Goal: Information Seeking & Learning: Learn about a topic

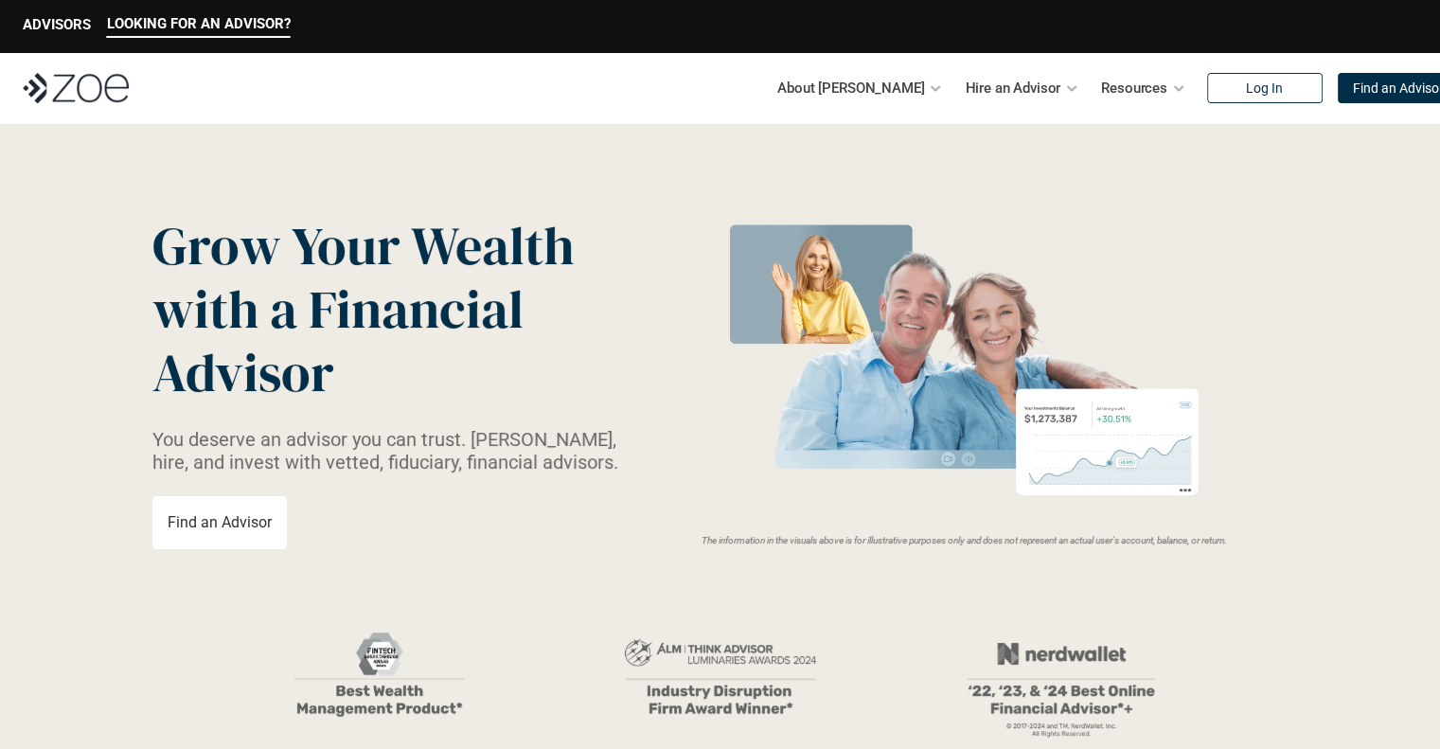
scroll to position [76, 0]
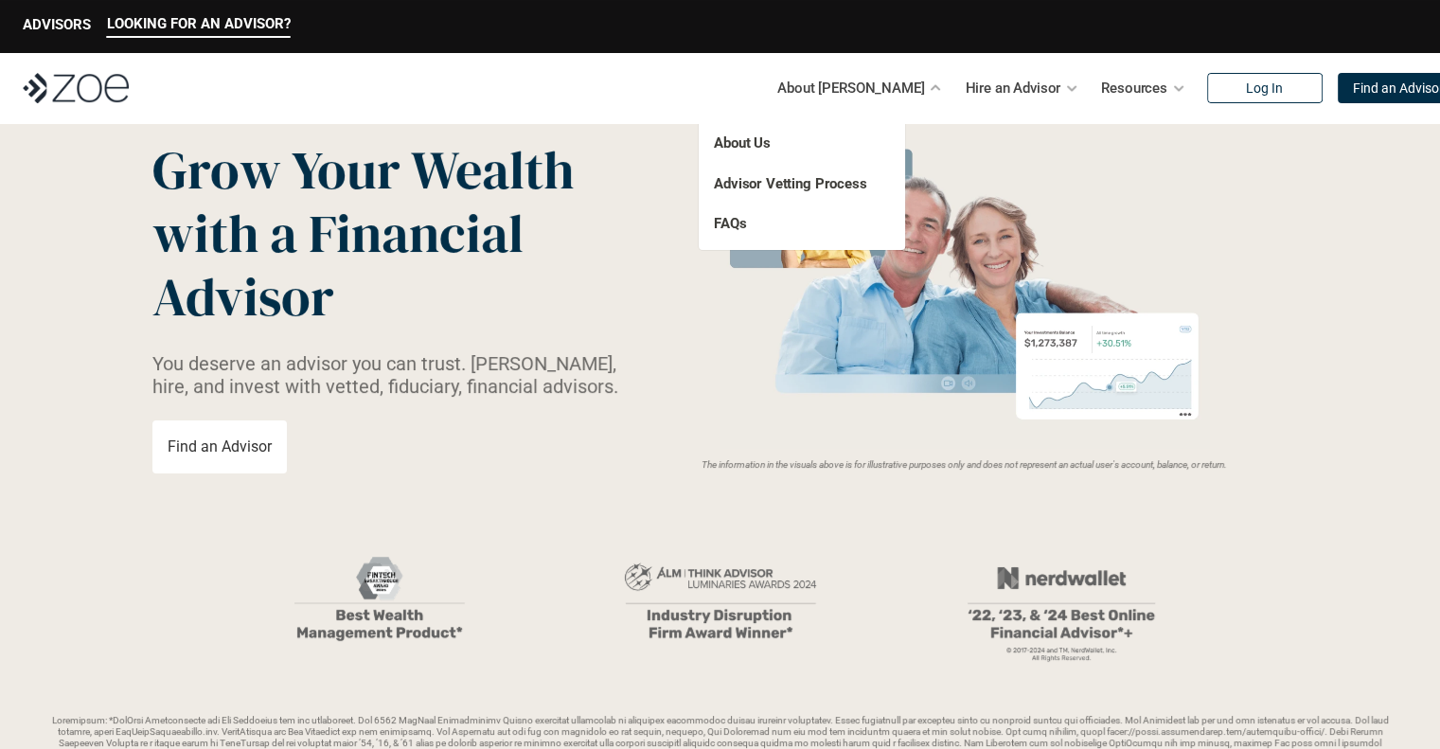
click at [772, 151] on p "About Us" at bounding box center [782, 144] width 137 height 22
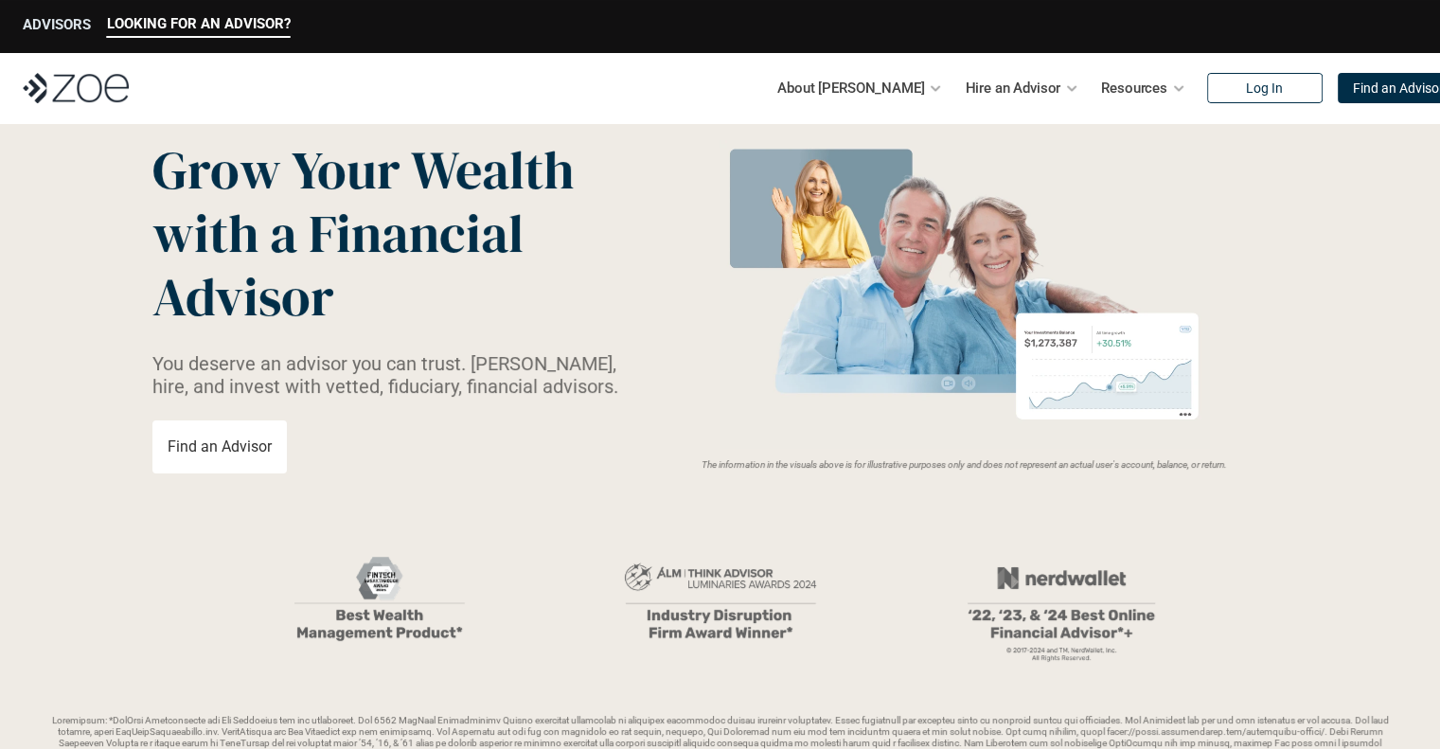
click at [75, 18] on p "ADVISORS" at bounding box center [57, 24] width 68 height 17
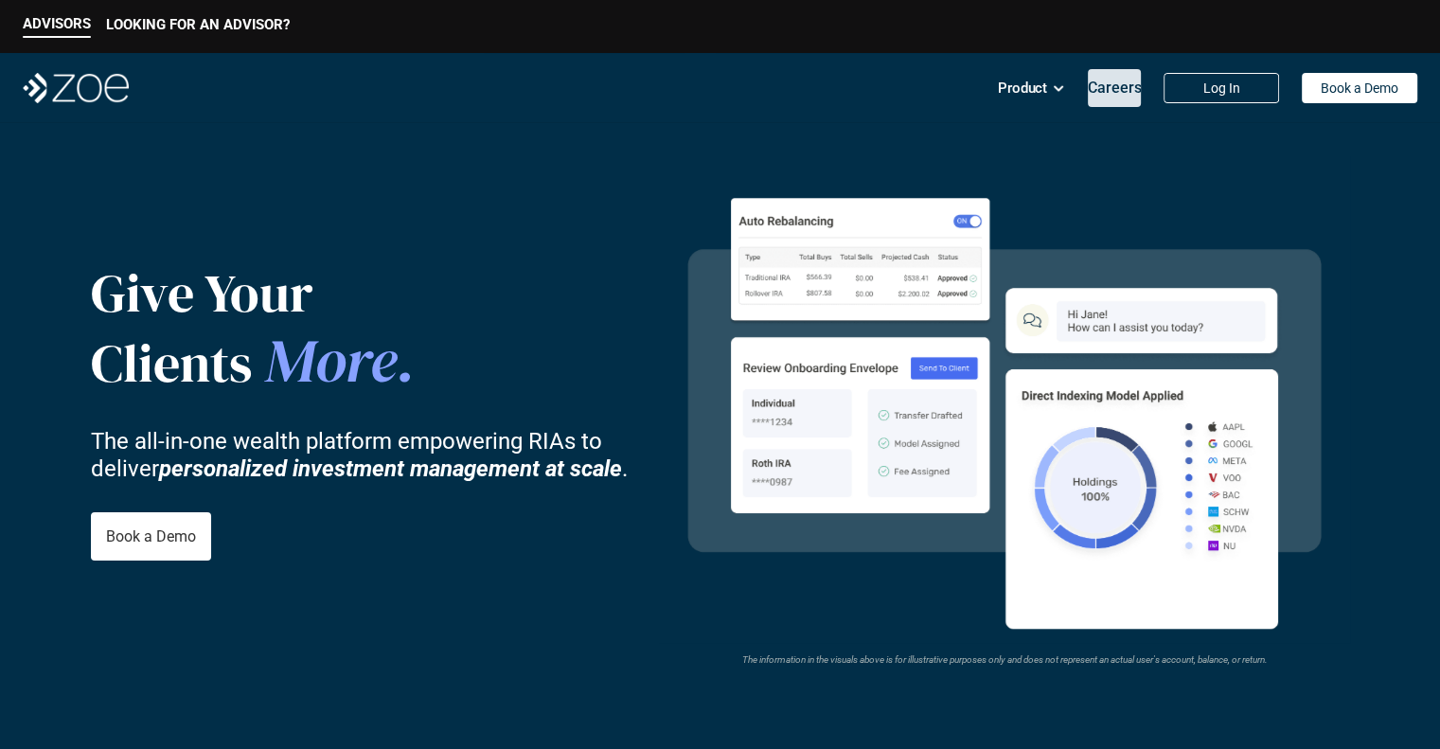
click at [1124, 85] on p "Careers" at bounding box center [1115, 88] width 54 height 18
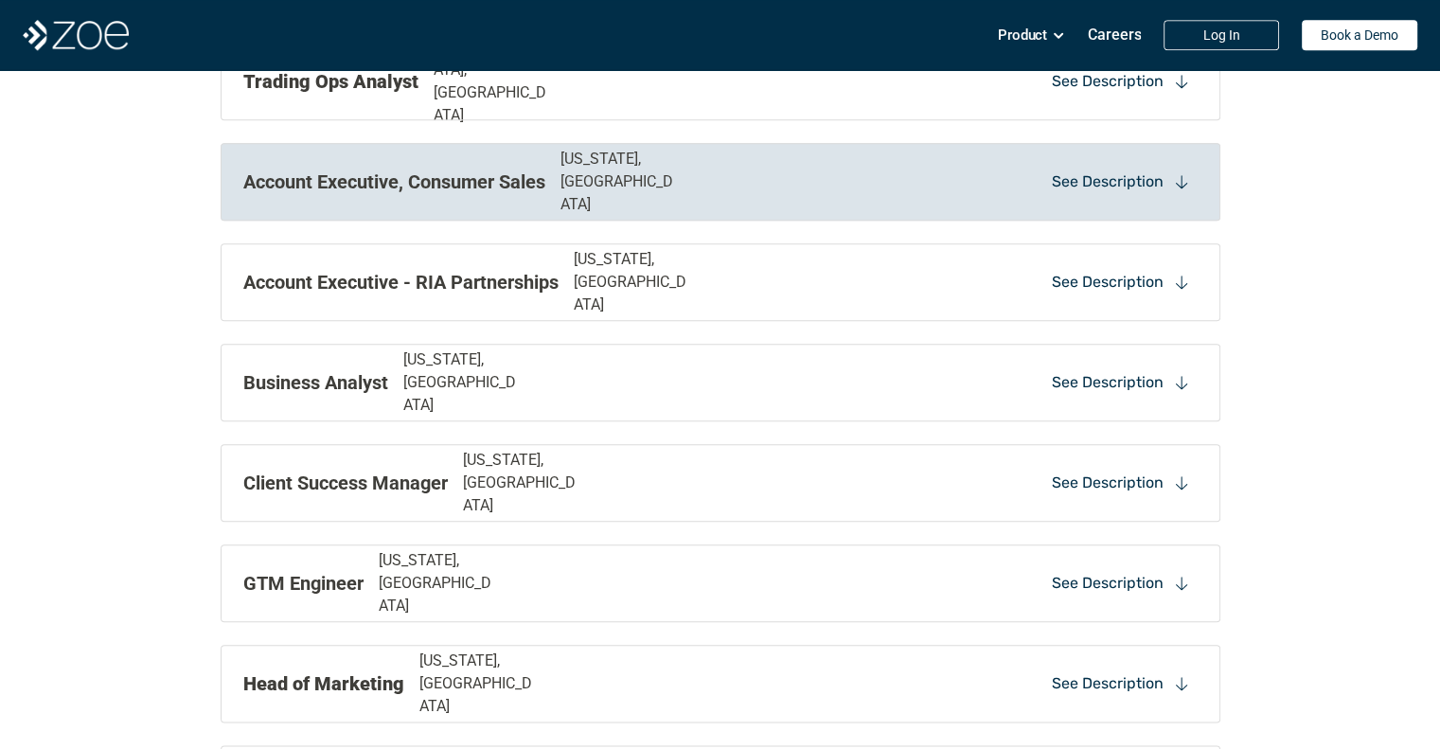
scroll to position [1993, 0]
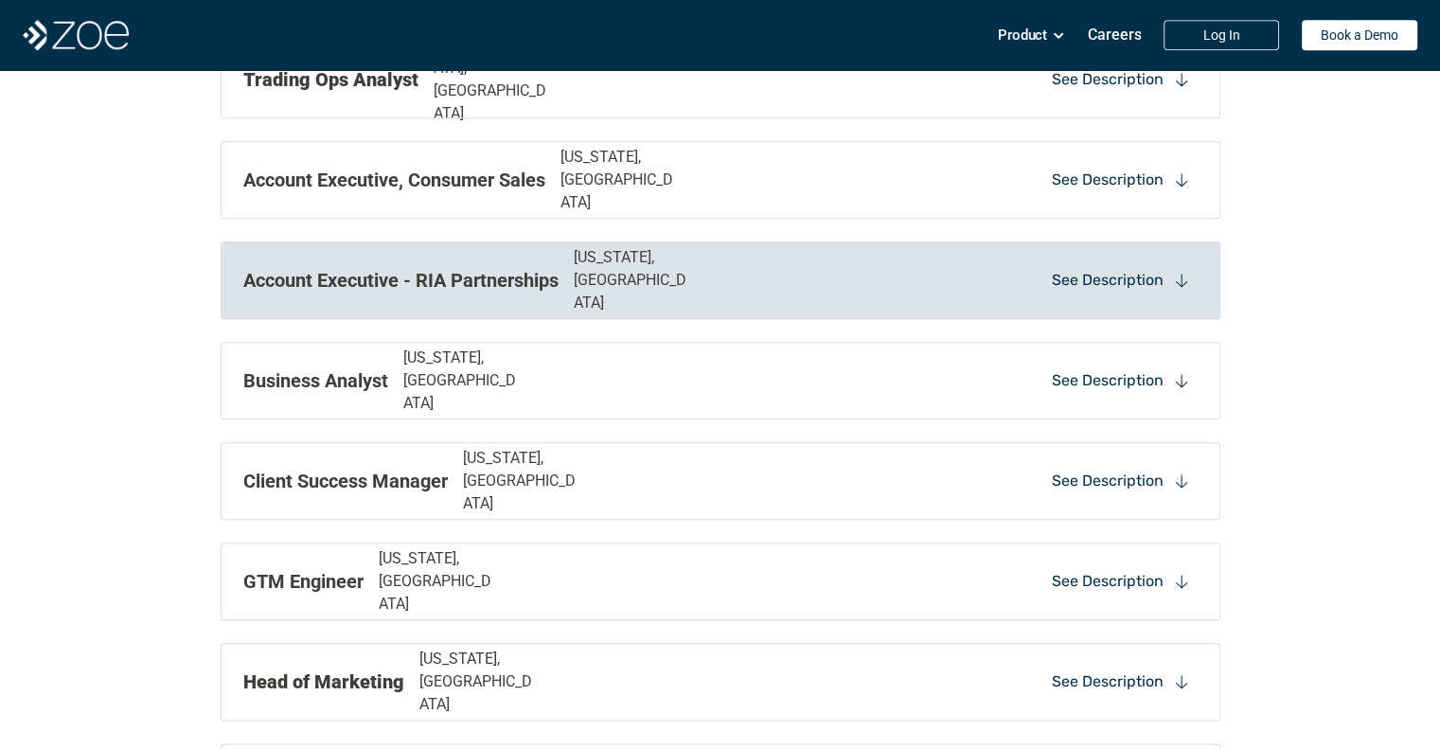
click at [1151, 266] on div "See Description" at bounding box center [1120, 280] width 153 height 28
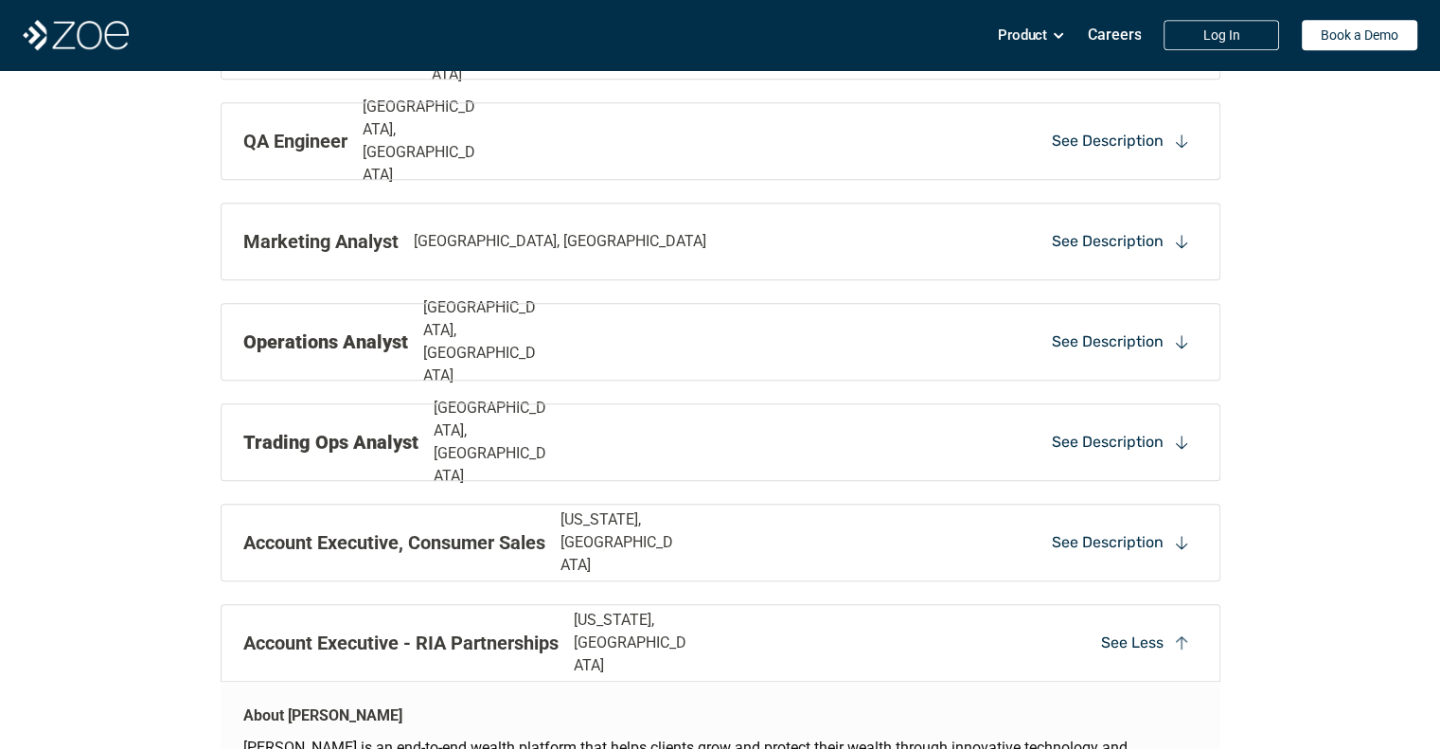
scroll to position [1632, 0]
click at [1189, 643] on icon at bounding box center [1181, 641] width 17 height 17
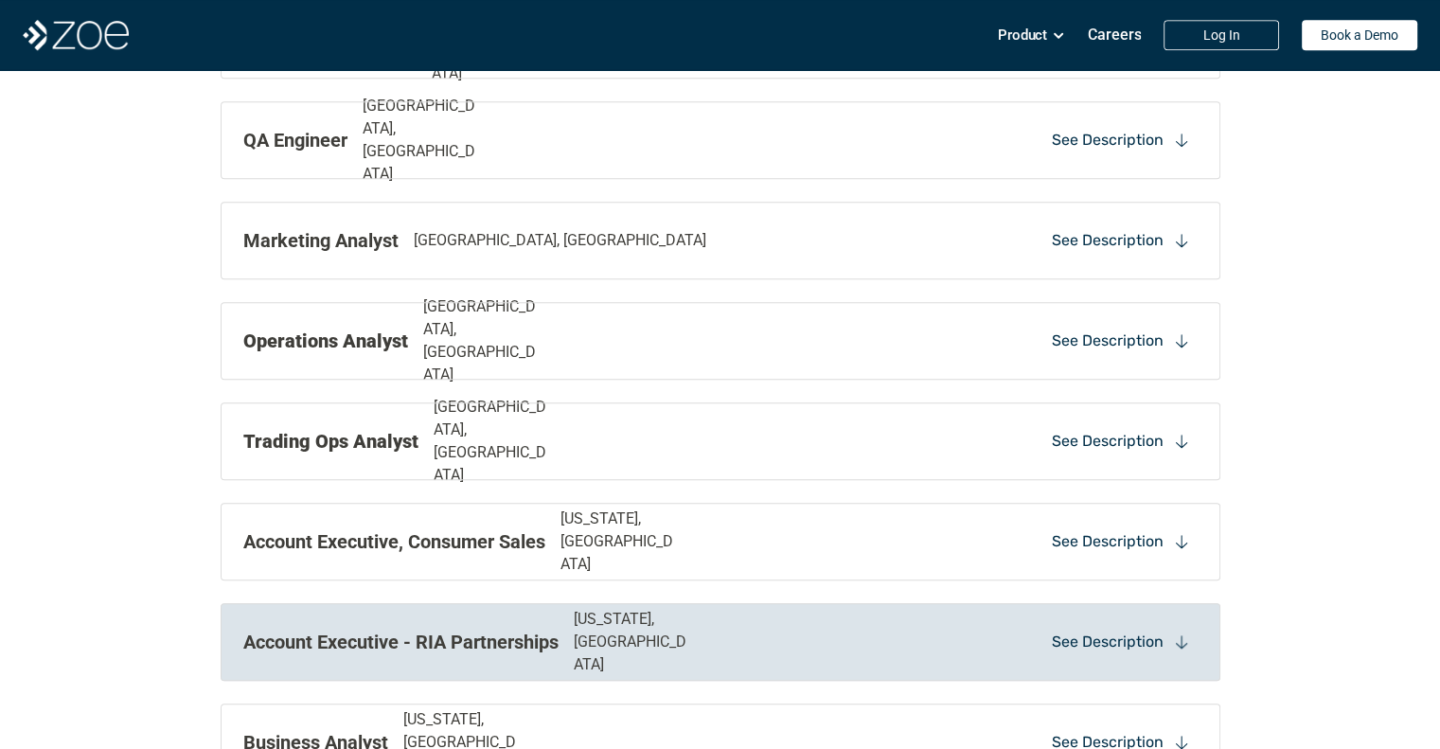
click at [1181, 641] on icon at bounding box center [1181, 641] width 17 height 17
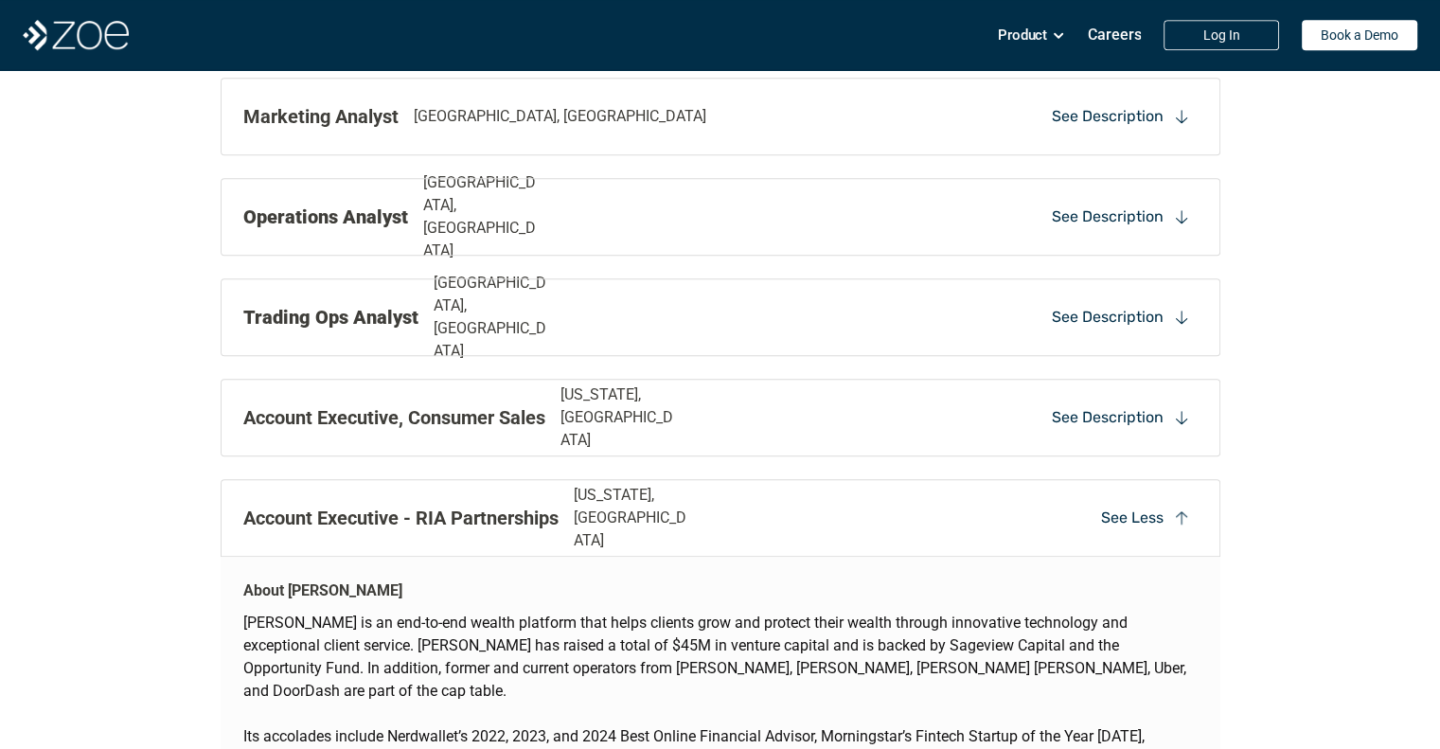
scroll to position [1736, 0]
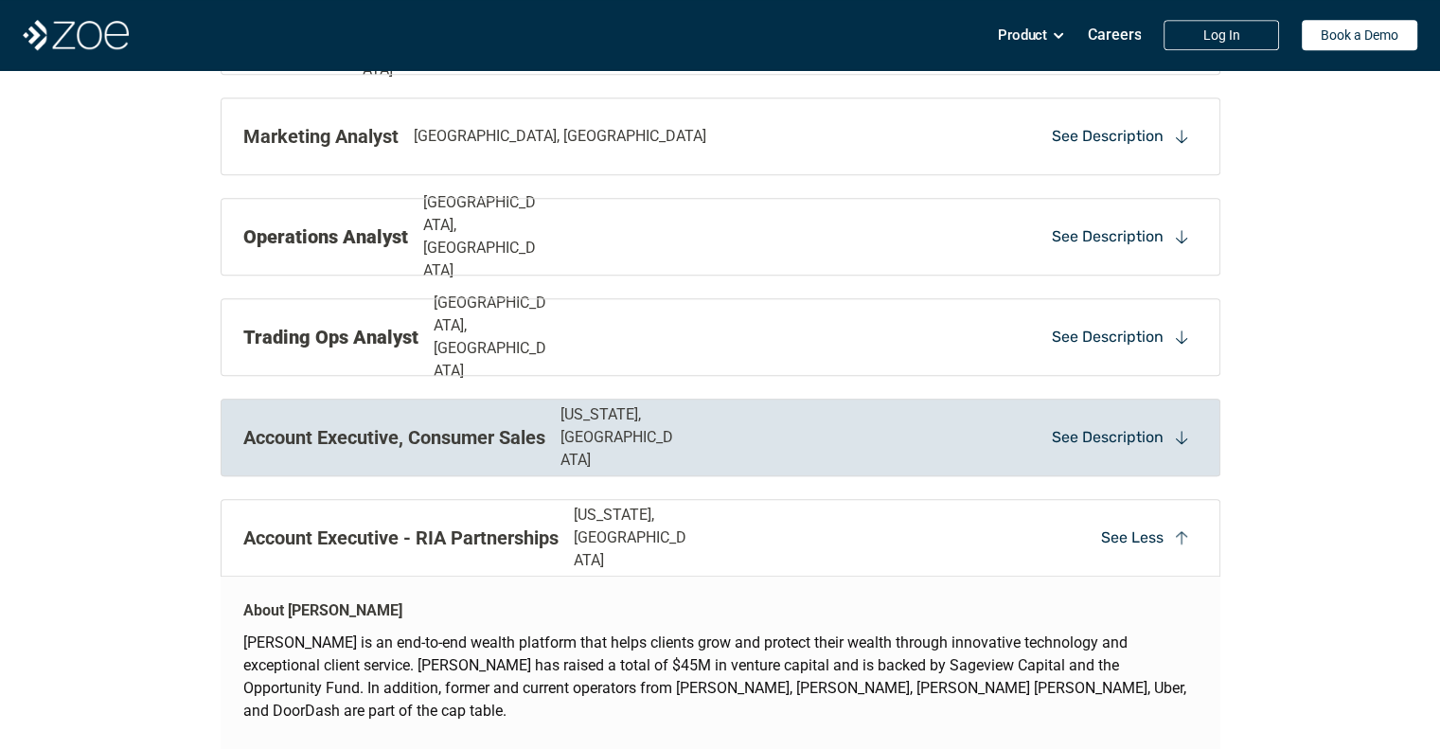
click at [1176, 438] on use at bounding box center [1180, 437] width 11 height 13
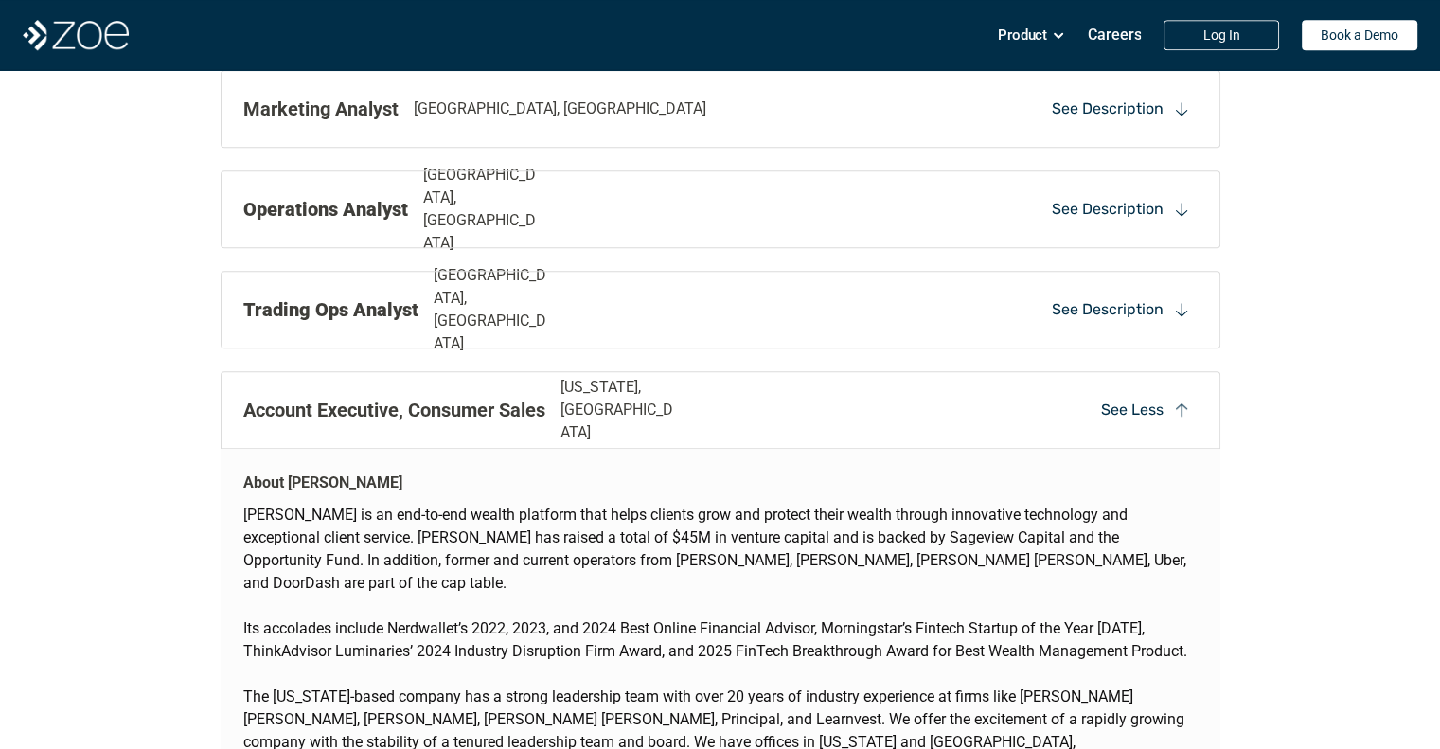
scroll to position [1666, 0]
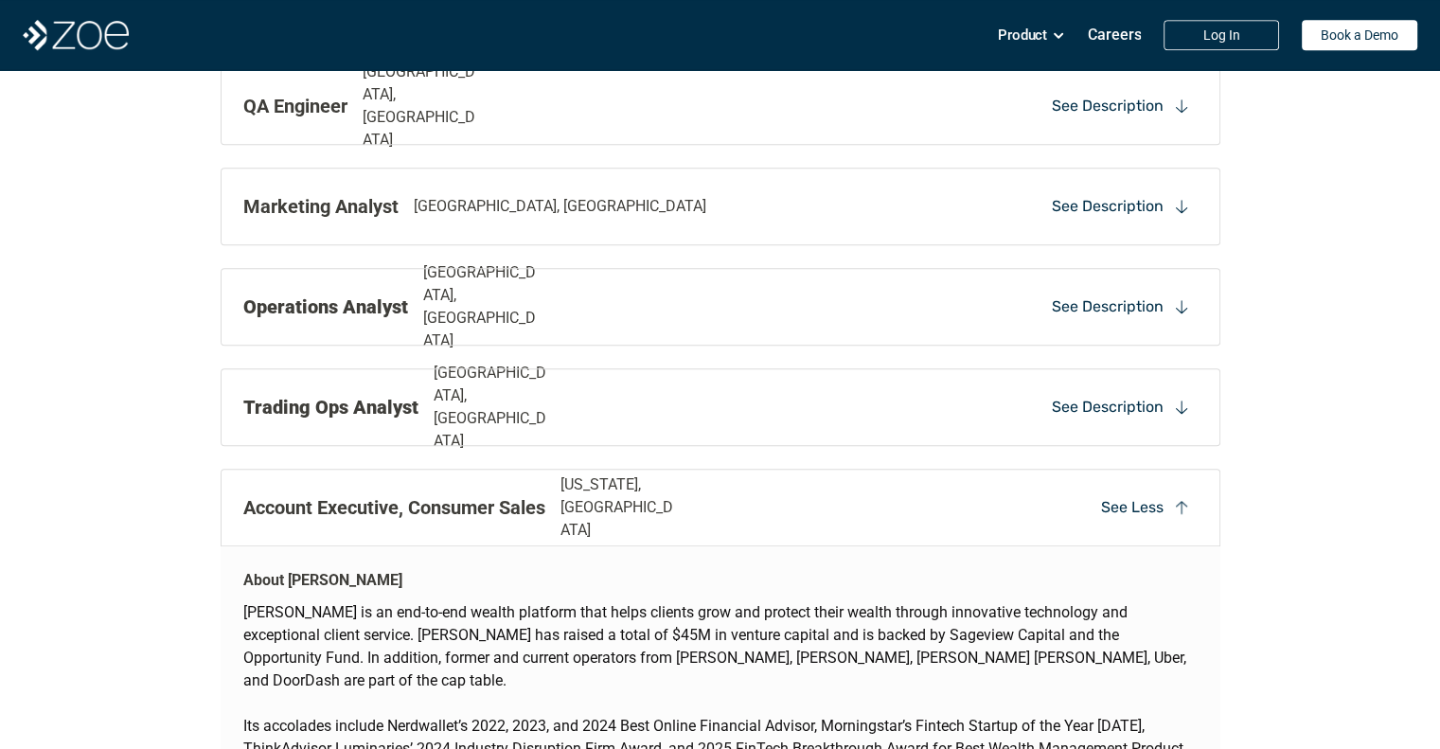
click at [1159, 508] on p "See Less" at bounding box center [1132, 507] width 62 height 21
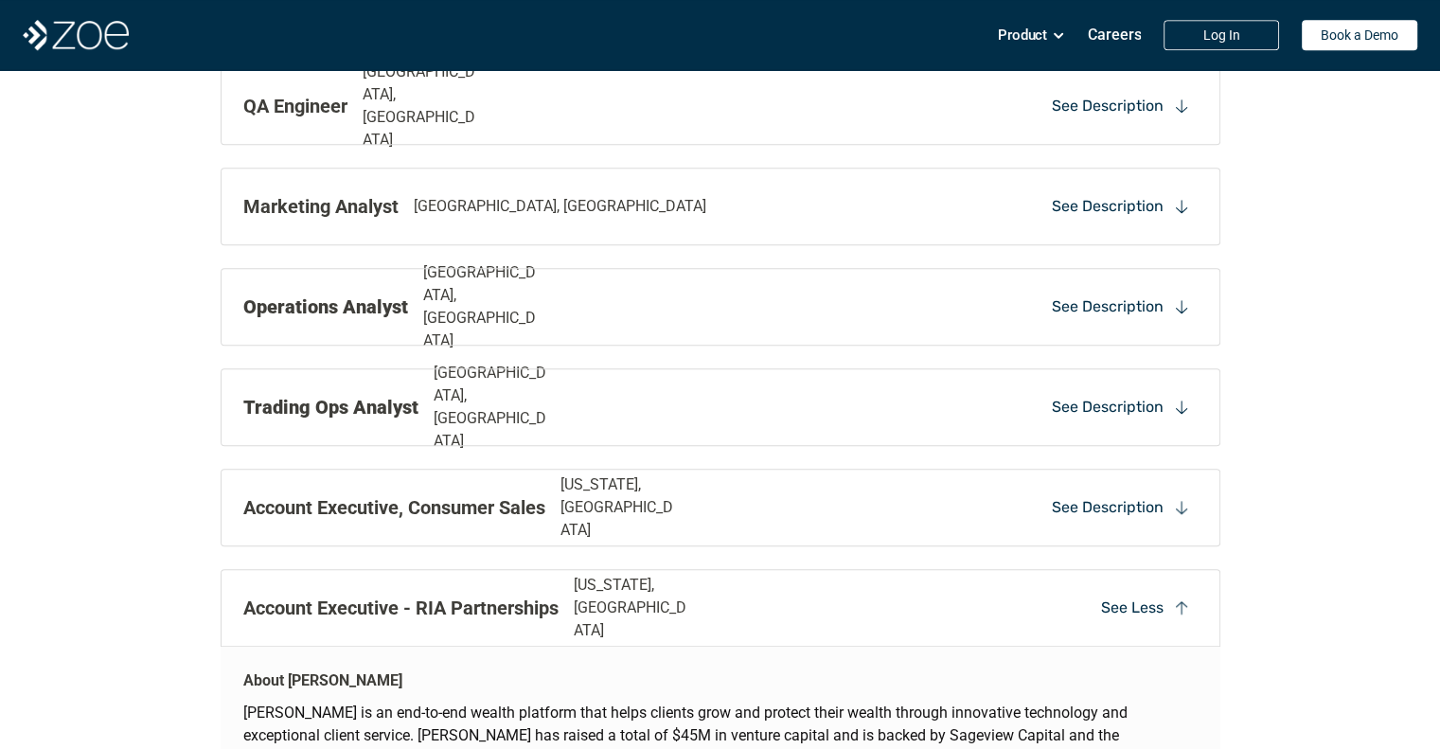
click at [1145, 586] on div "Account Executive - RIA Partnerships [US_STATE], [GEOGRAPHIC_DATA] See Less" at bounding box center [721, 608] width 1000 height 78
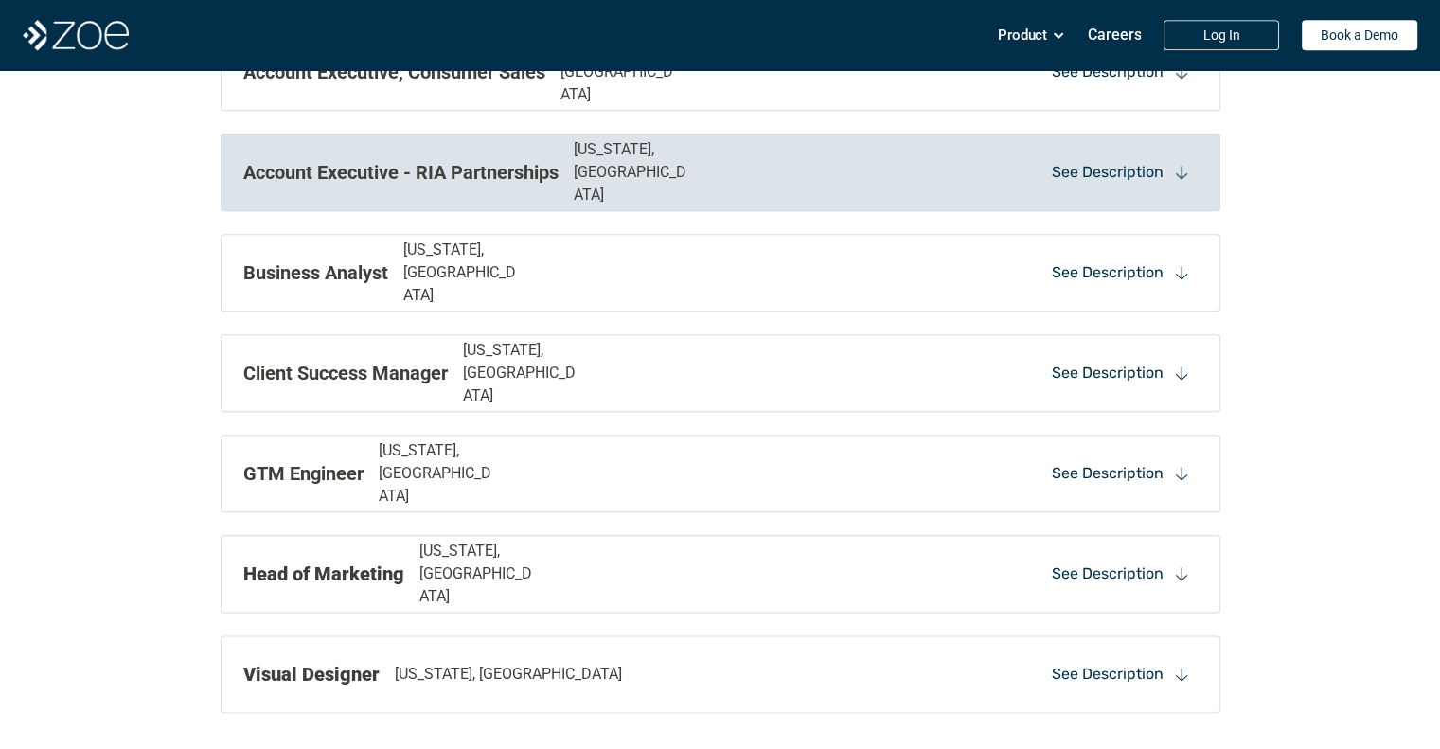
scroll to position [2101, 0]
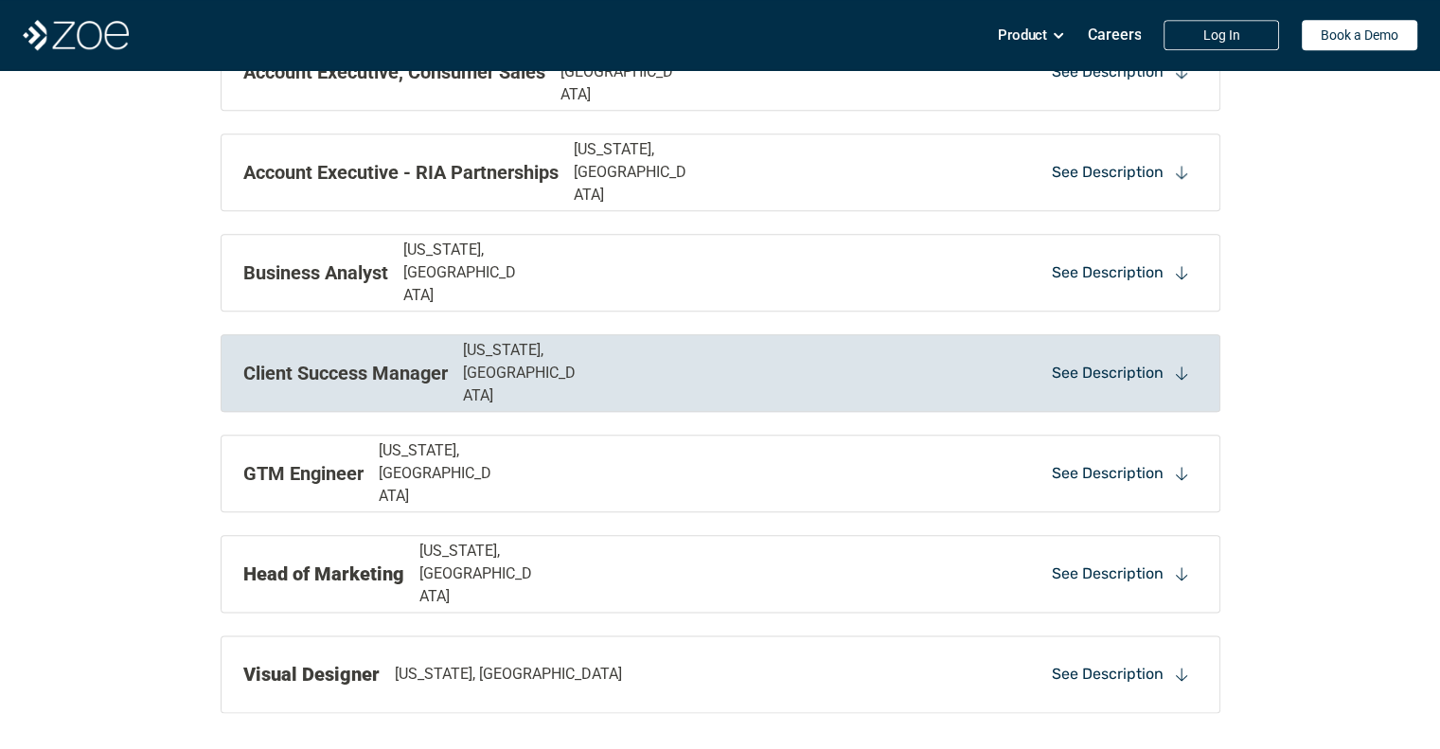
click at [1137, 382] on div "See Description" at bounding box center [1120, 373] width 153 height 28
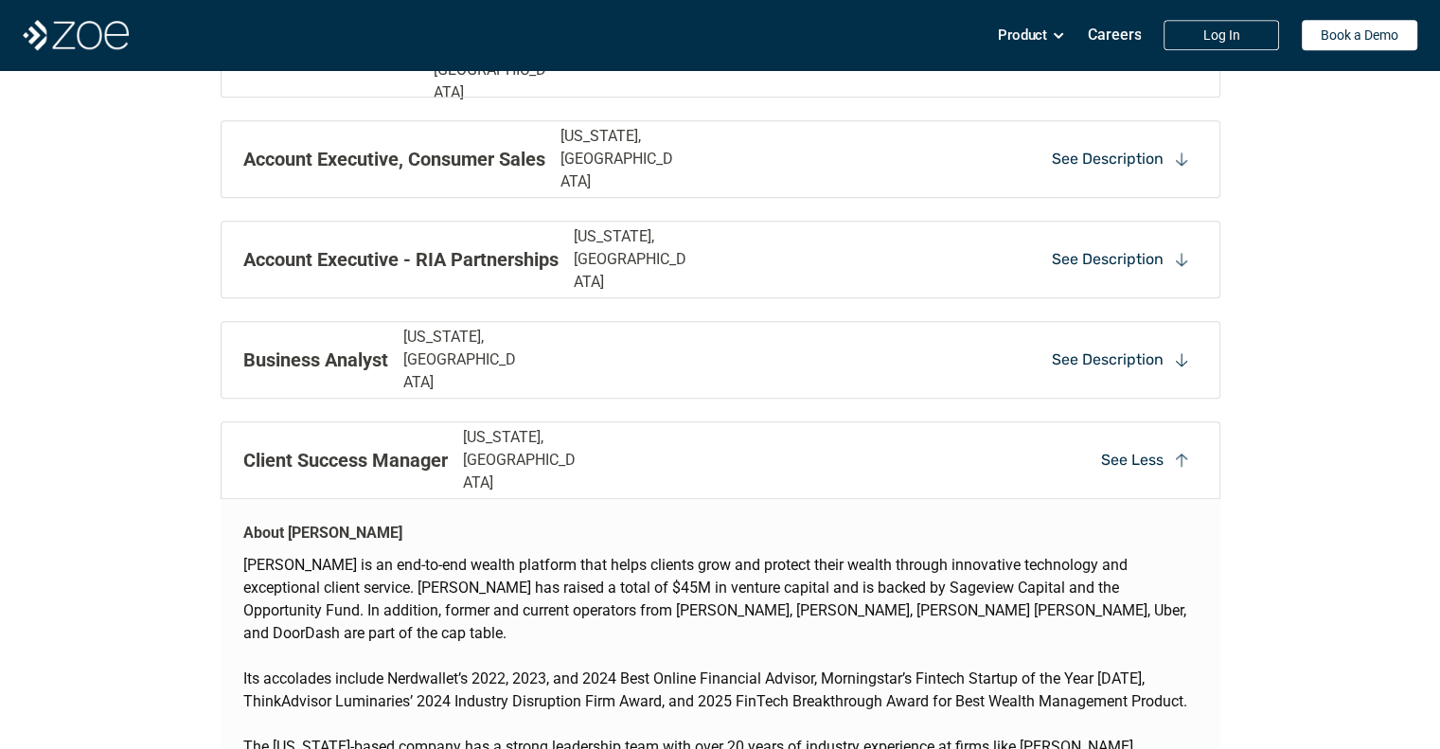
scroll to position [2014, 0]
click at [1140, 453] on p "See Less" at bounding box center [1132, 460] width 62 height 21
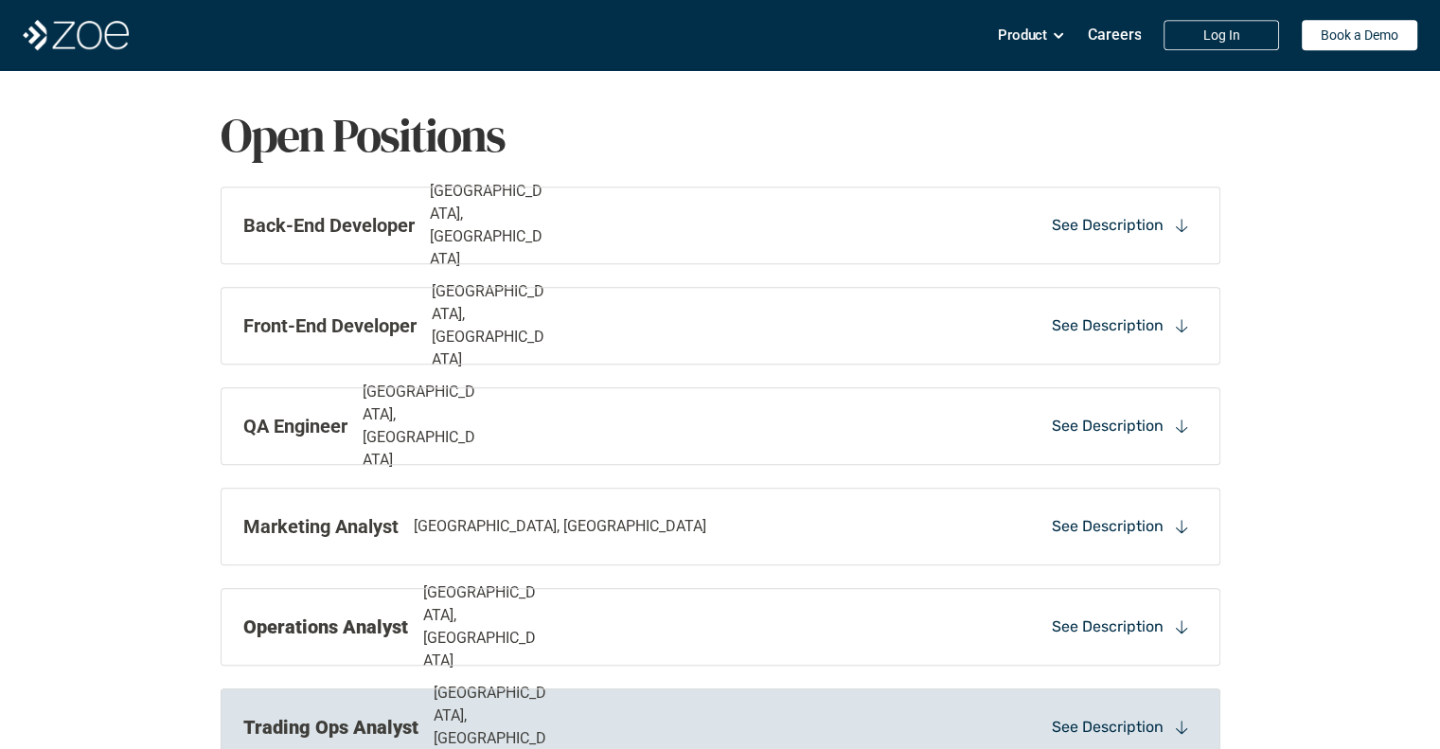
scroll to position [1336, 0]
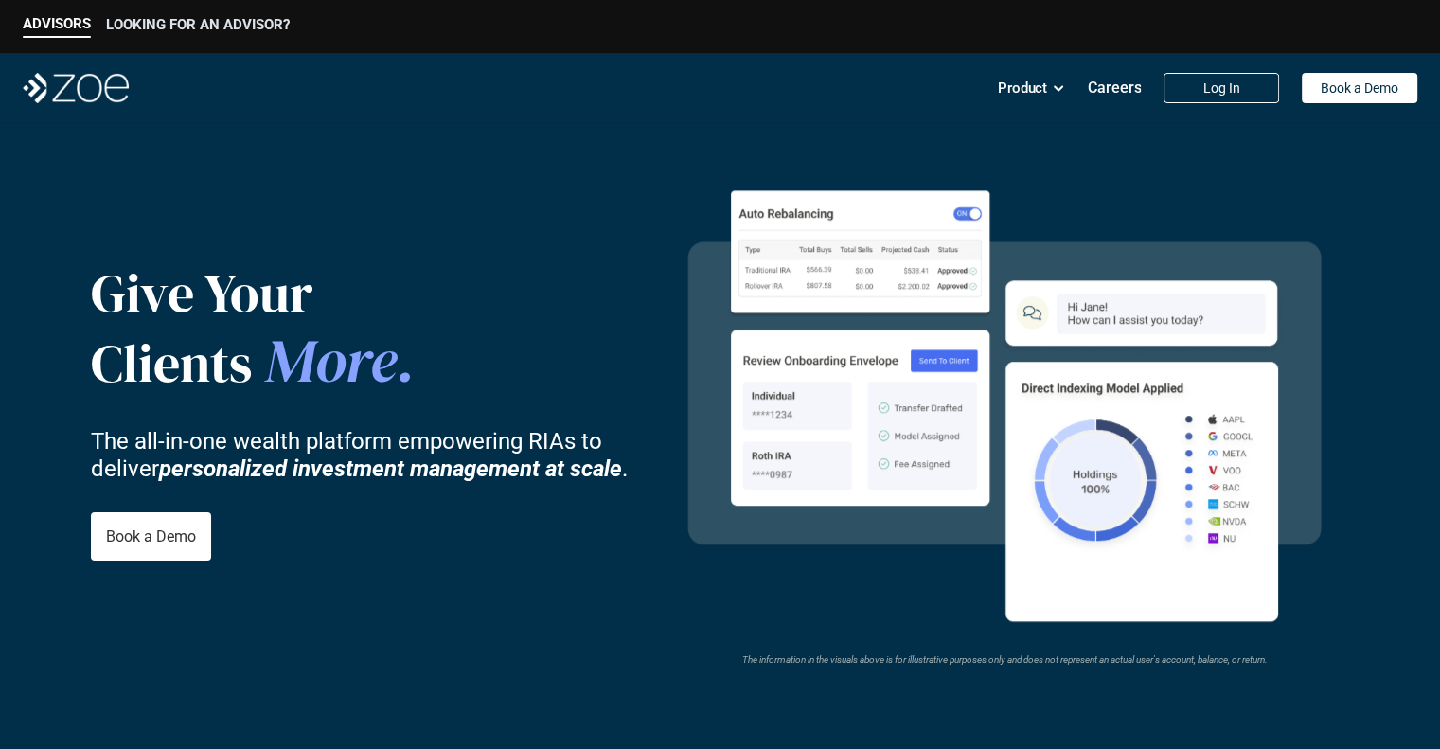
click at [194, 23] on p "LOOKING FOR AN ADVISOR?" at bounding box center [198, 24] width 184 height 17
